Goal: Information Seeking & Learning: Learn about a topic

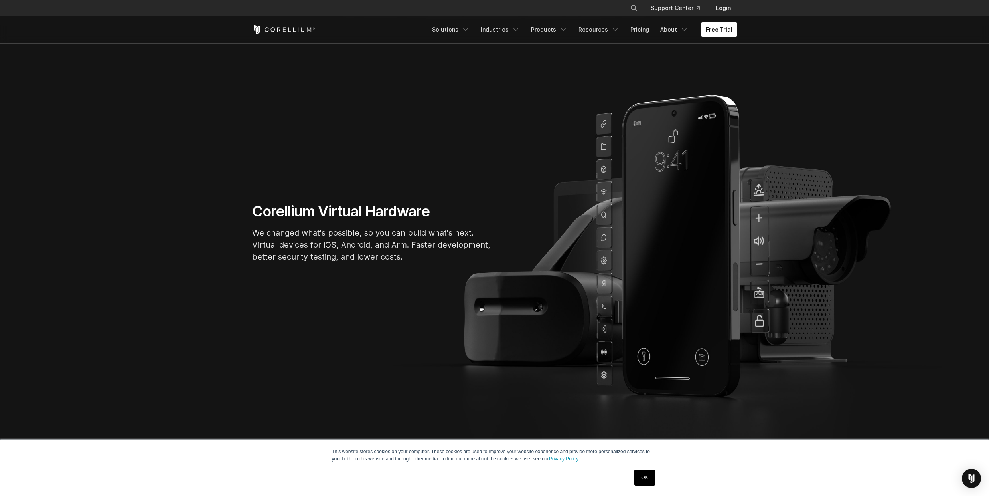
scroll to position [46, 0]
drag, startPoint x: 248, startPoint y: 233, endPoint x: 252, endPoint y: 241, distance: 8.6
click at [252, 241] on div "Corellium Virtual Hardware We changed what's possible, so you can build what's …" at bounding box center [371, 235] width 255 height 67
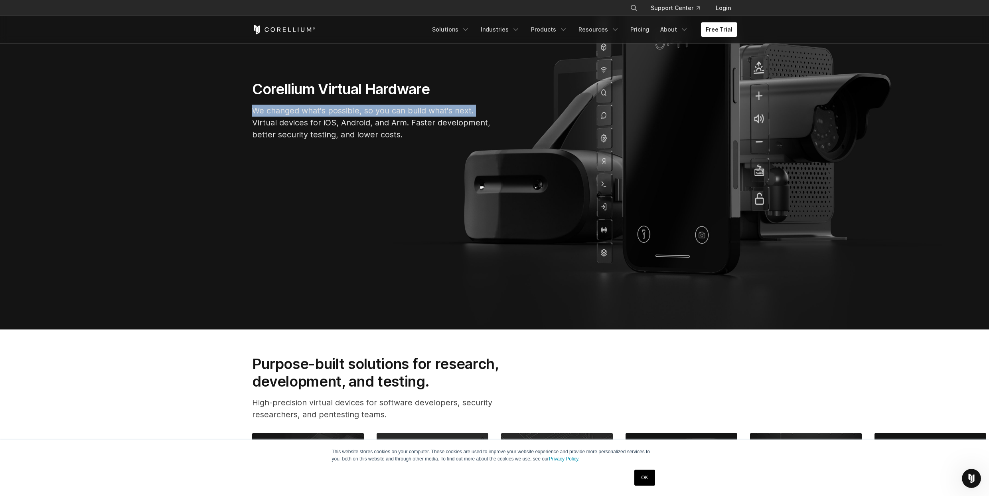
scroll to position [45, 0]
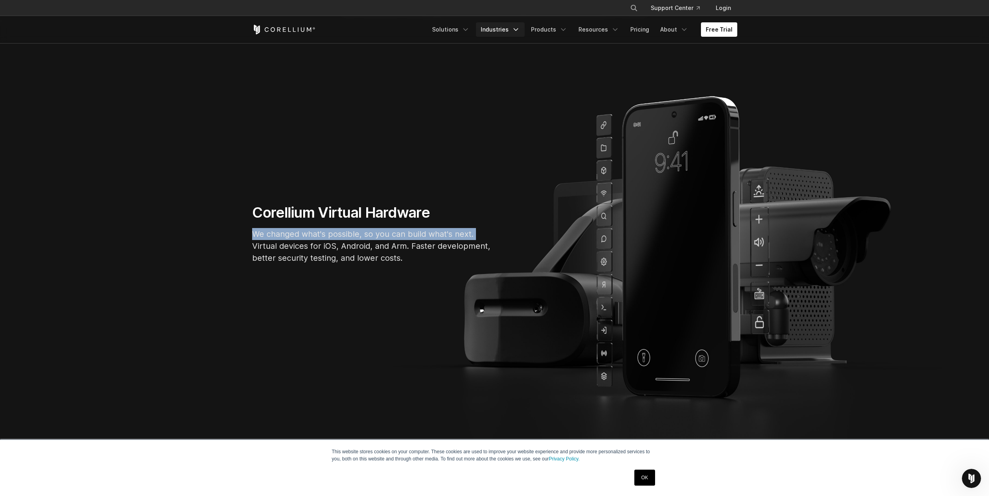
click at [515, 26] on link "Industries" at bounding box center [500, 29] width 49 height 14
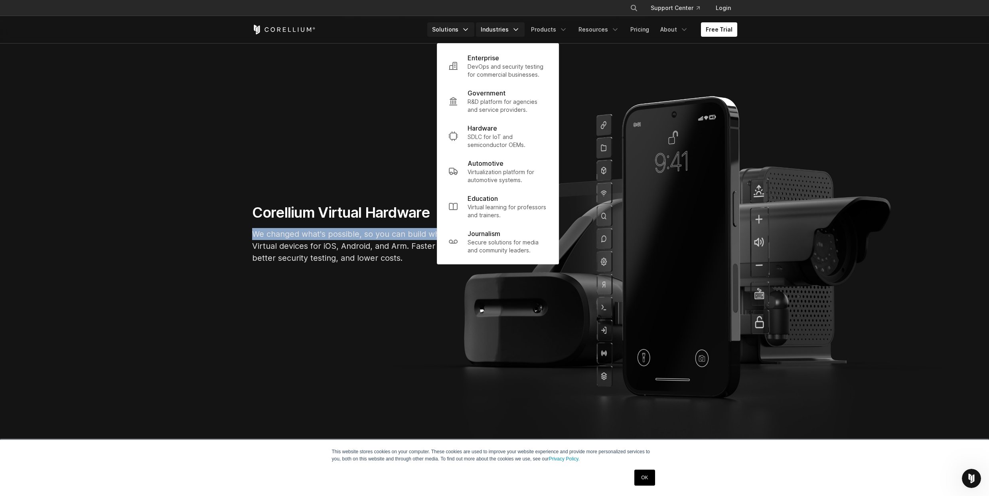
click at [464, 28] on link "Solutions" at bounding box center [450, 29] width 47 height 14
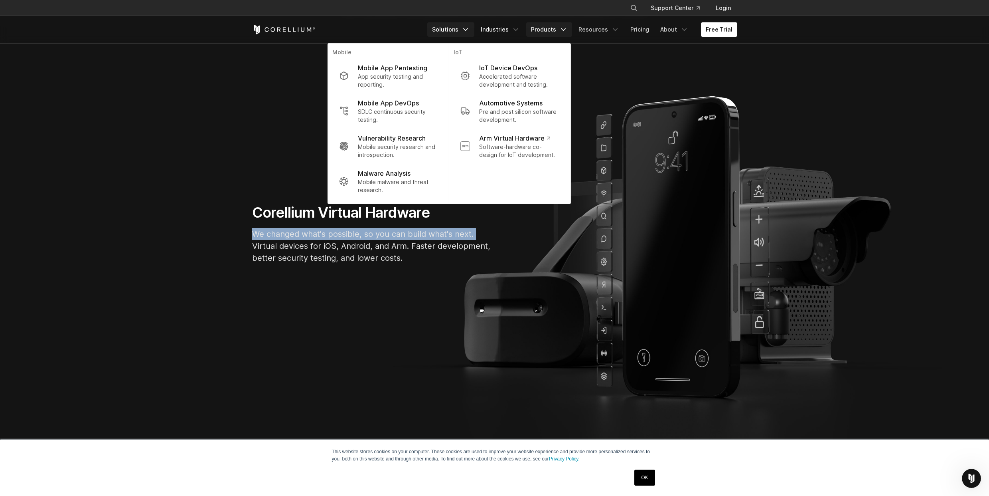
drag, startPoint x: 522, startPoint y: 32, endPoint x: 569, endPoint y: 31, distance: 47.1
click at [520, 32] on icon "Navigation Menu" at bounding box center [516, 30] width 8 height 8
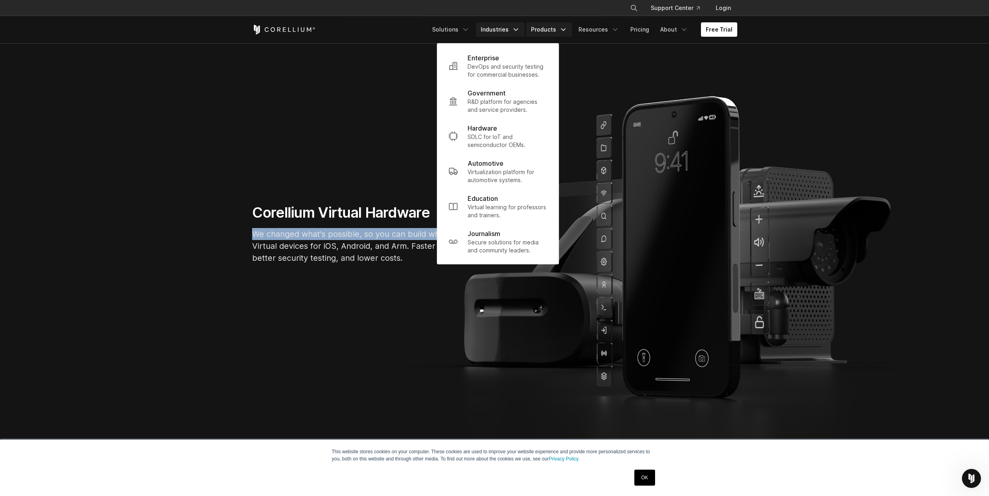
click at [560, 31] on link "Products" at bounding box center [549, 29] width 46 height 14
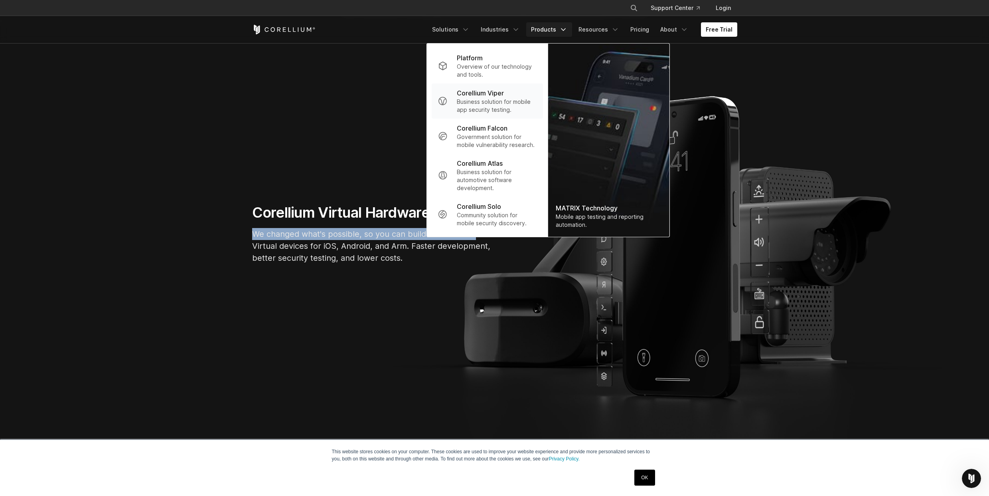
click at [474, 94] on p "Corellium Viper" at bounding box center [480, 93] width 47 height 10
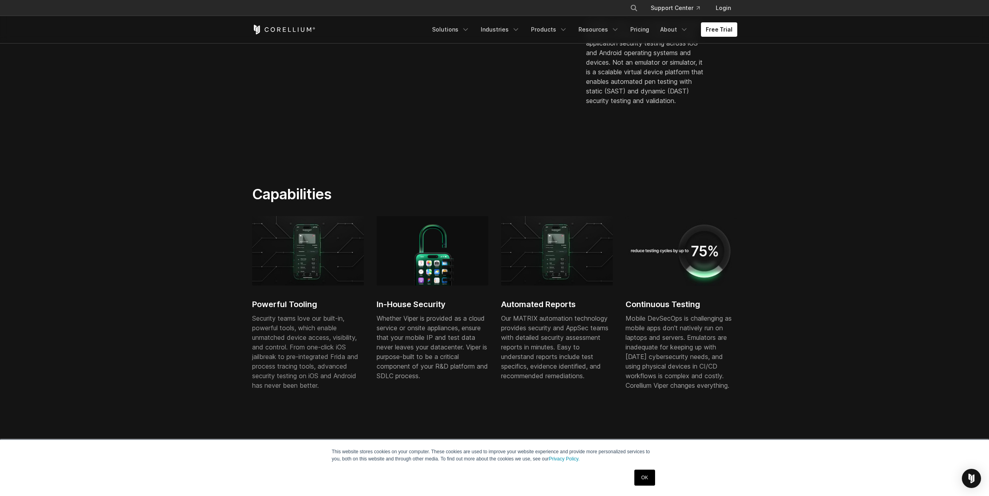
scroll to position [317, 0]
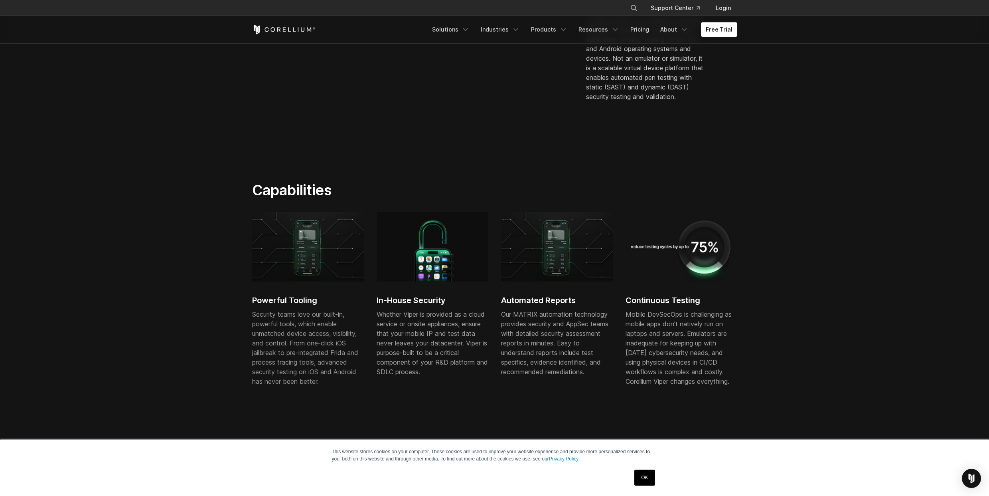
click at [166, 297] on section "Capabilities Powerful Tooling Security teams love our built-in, powerful tools,…" at bounding box center [494, 302] width 989 height 292
click at [180, 273] on section "Capabilities Powerful Tooling Security teams love our built-in, powerful tools,…" at bounding box center [494, 302] width 989 height 292
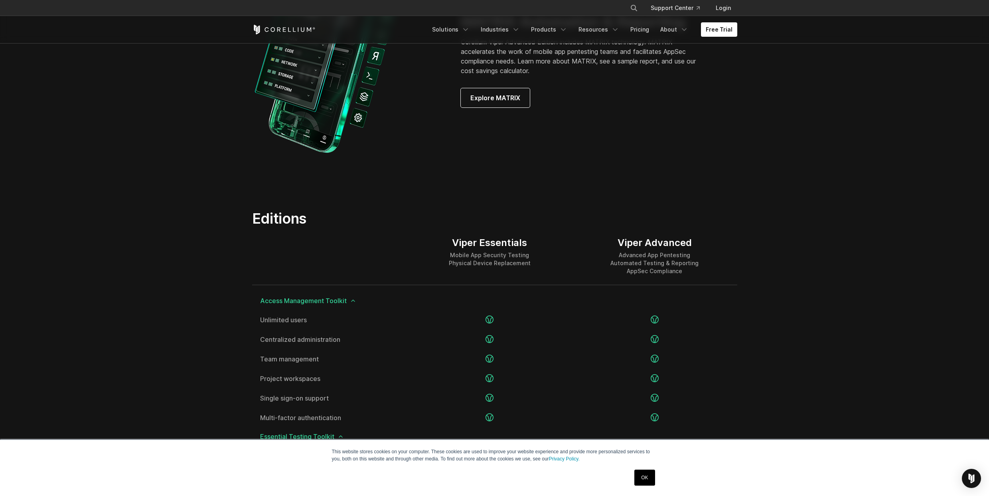
scroll to position [293, 0]
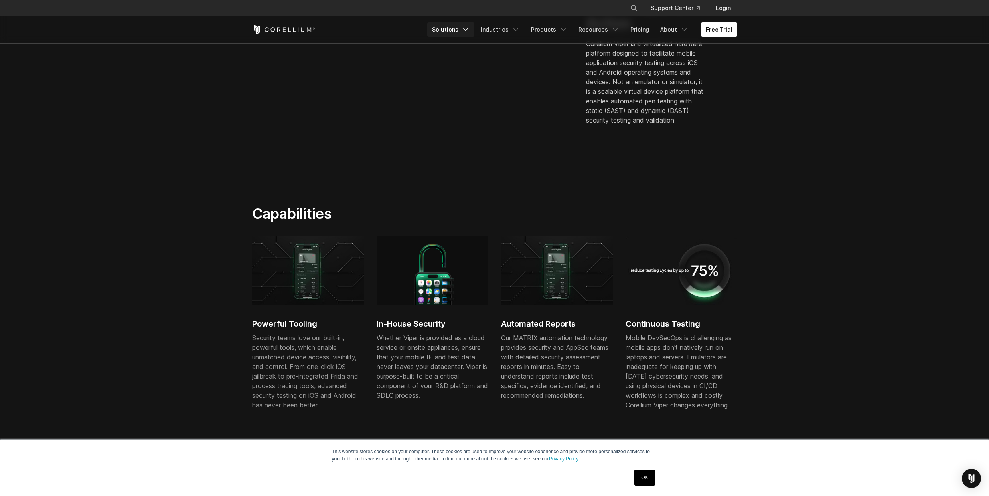
click at [470, 29] on icon "Navigation Menu" at bounding box center [466, 30] width 8 height 8
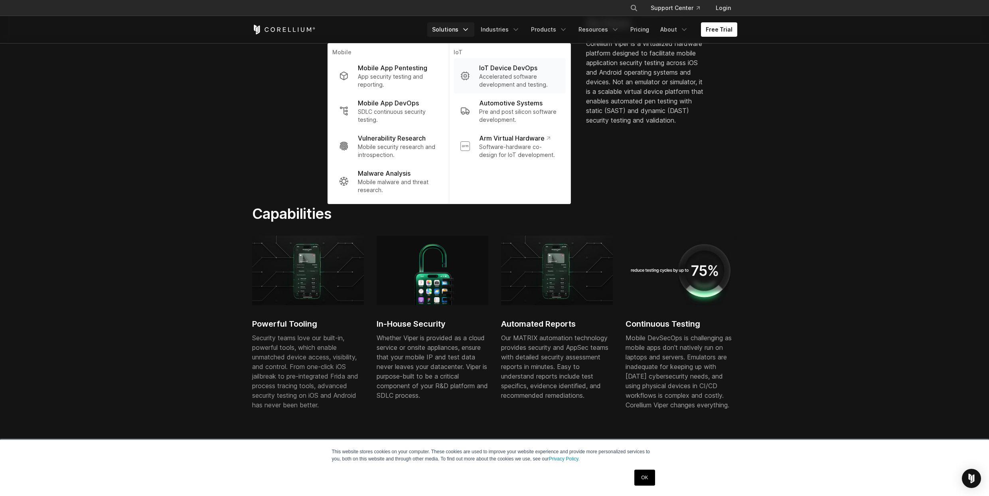
click at [503, 77] on p "Accelerated software development and testing." at bounding box center [519, 81] width 80 height 16
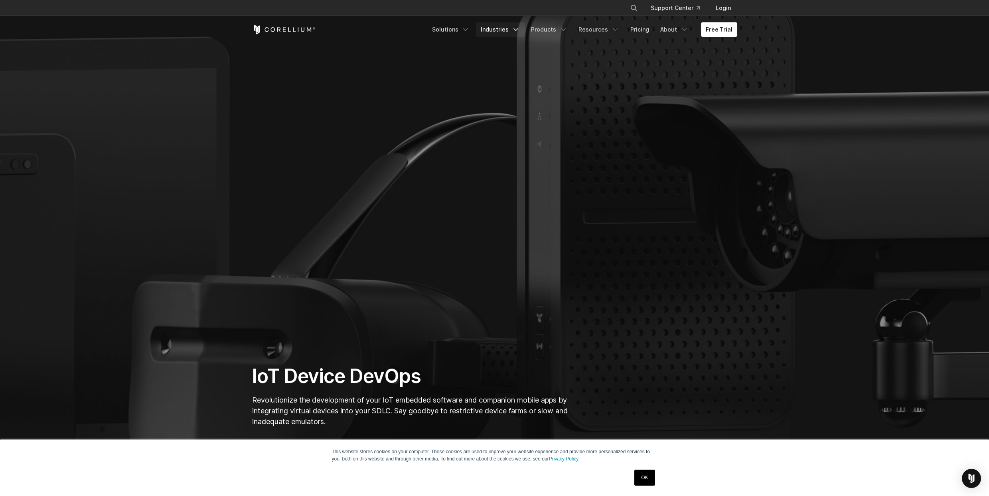
click at [495, 31] on link "Industries" at bounding box center [500, 29] width 49 height 14
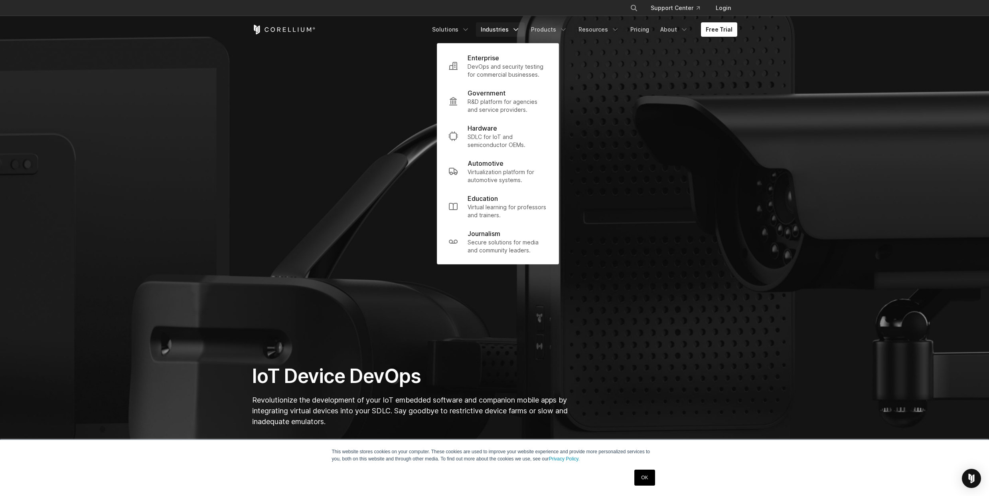
click at [319, 190] on section "IoT Device DevOps Revolutionize the development of your IoT embedded software a…" at bounding box center [494, 235] width 989 height 471
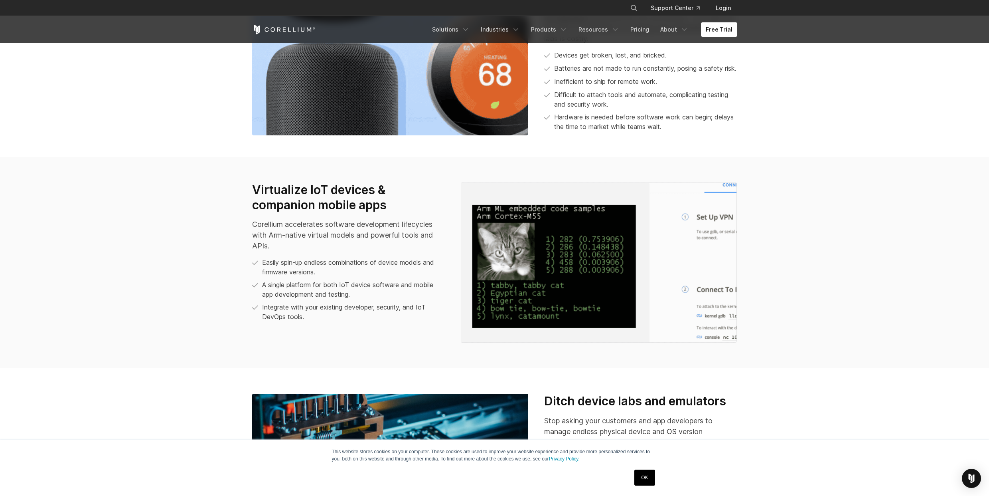
scroll to position [608, 0]
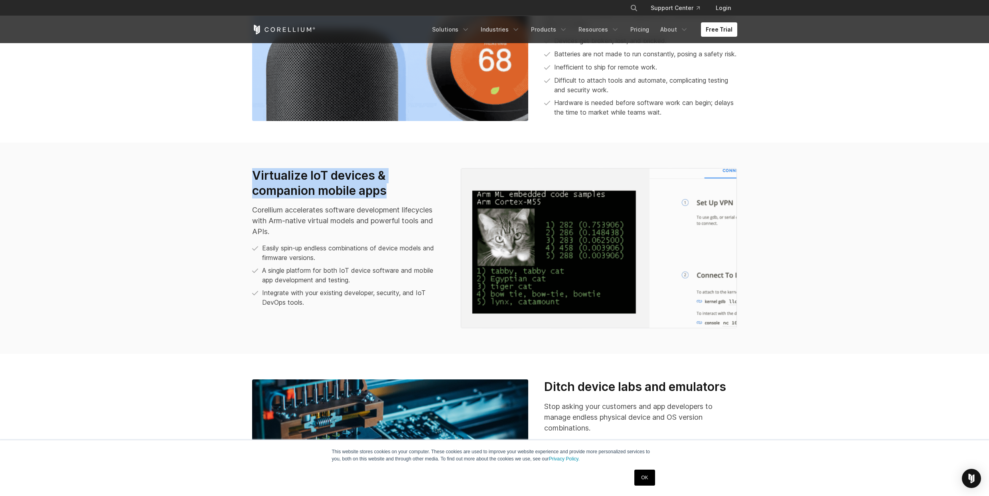
drag, startPoint x: 253, startPoint y: 184, endPoint x: 396, endPoint y: 193, distance: 143.2
click at [396, 193] on h3 "Virtualize IoT devices & companion mobile apps" at bounding box center [348, 183] width 193 height 30
click at [382, 198] on h3 "Virtualize IoT devices & companion mobile apps" at bounding box center [348, 183] width 193 height 30
drag, startPoint x: 258, startPoint y: 204, endPoint x: 381, endPoint y: 210, distance: 122.7
click at [391, 198] on h3 "Virtualize IoT devices & companion mobile apps" at bounding box center [348, 183] width 193 height 30
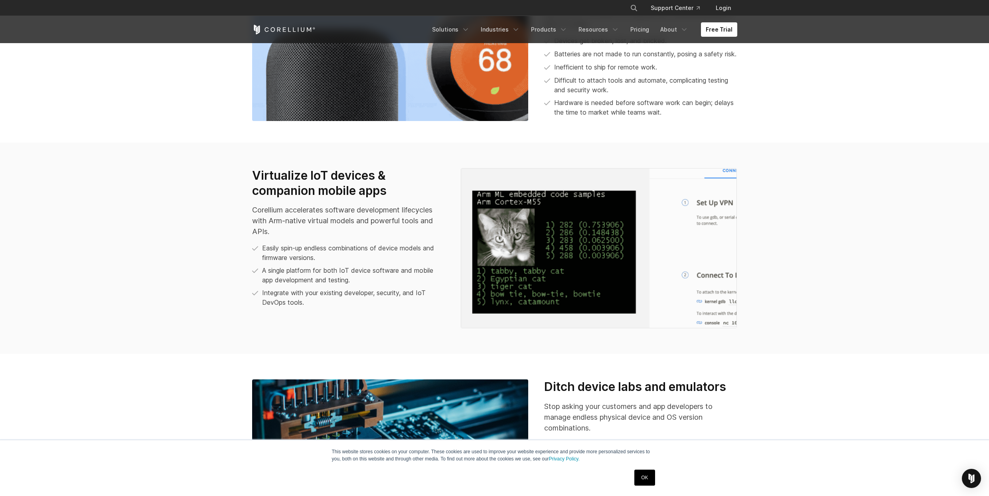
click at [342, 217] on p "Corellium accelerates software development lifecycles with Arm-native virtual m…" at bounding box center [348, 220] width 193 height 32
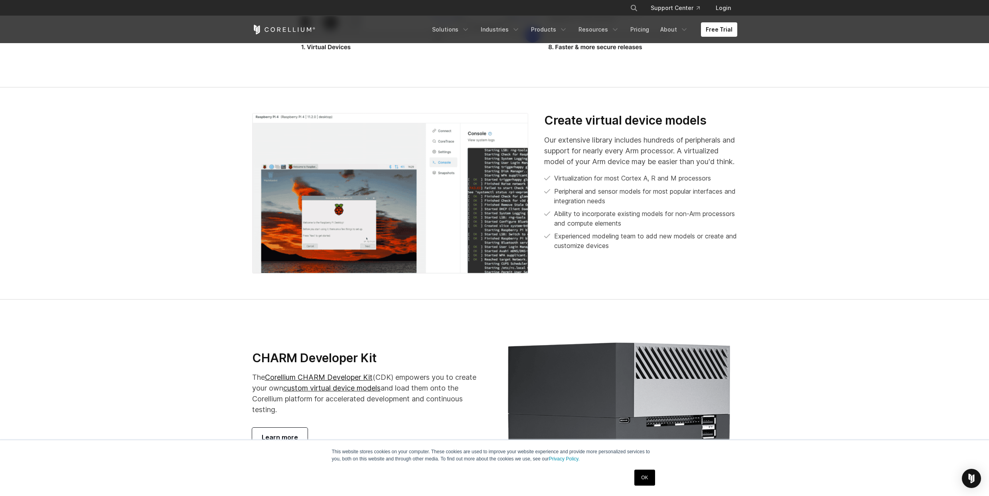
scroll to position [1382, 0]
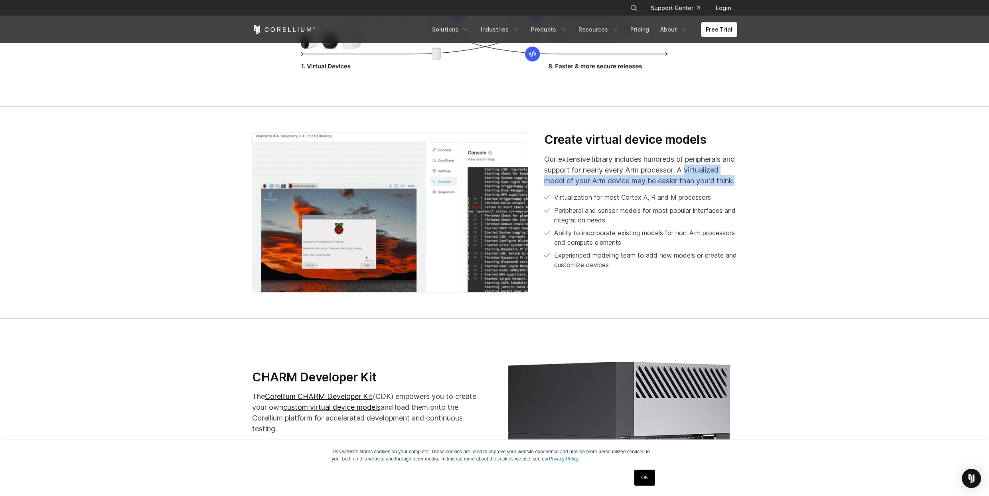
drag, startPoint x: 543, startPoint y: 192, endPoint x: 585, endPoint y: 196, distance: 41.6
click at [585, 196] on div "Create virtual device models Our extensive library includes hundreds of periphe…" at bounding box center [640, 204] width 209 height 144
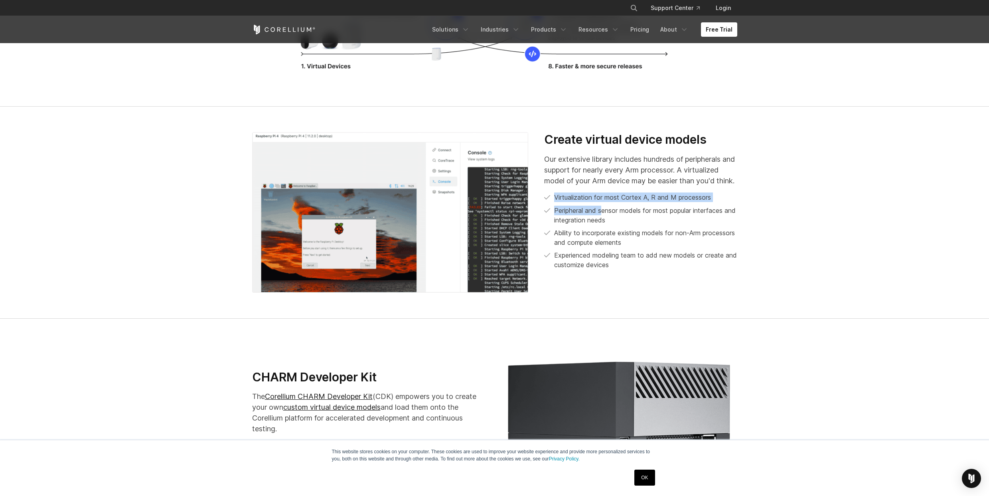
drag, startPoint x: 553, startPoint y: 214, endPoint x: 603, endPoint y: 227, distance: 51.4
click at [603, 226] on ul "Virtualization for most Cortex A, R and M processors Peripheral and sensor mode…" at bounding box center [640, 230] width 193 height 77
click at [558, 225] on p "Peripheral and sensor models for most popular interfaces and integration needs" at bounding box center [645, 215] width 183 height 19
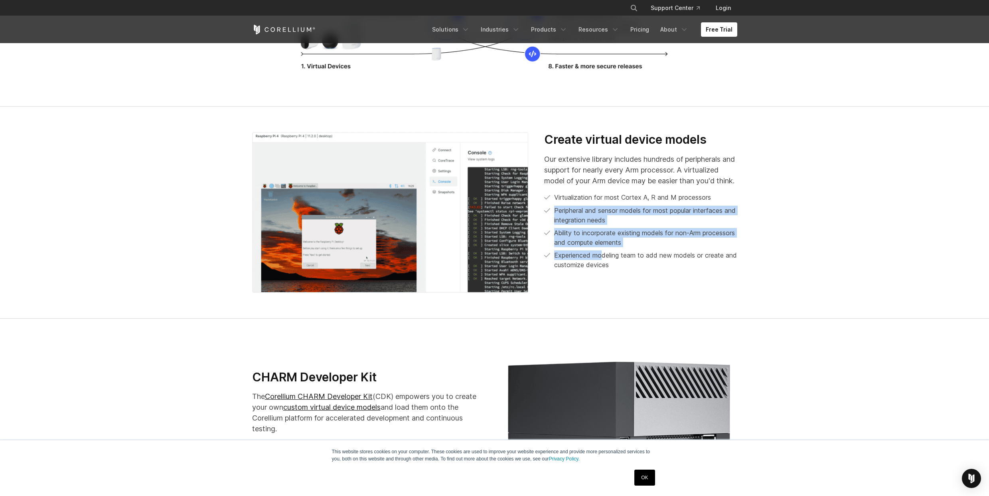
drag, startPoint x: 553, startPoint y: 230, endPoint x: 604, endPoint y: 279, distance: 70.6
click at [603, 269] on ul "Virtualization for most Cortex A, R and M processors Peripheral and sensor mode…" at bounding box center [640, 230] width 193 height 77
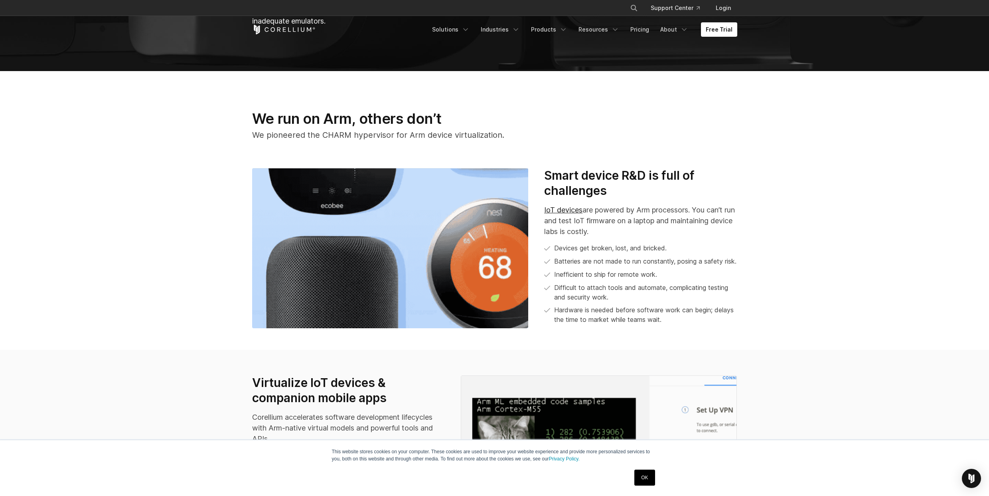
scroll to position [0, 0]
